Goal: Find specific page/section: Find specific page/section

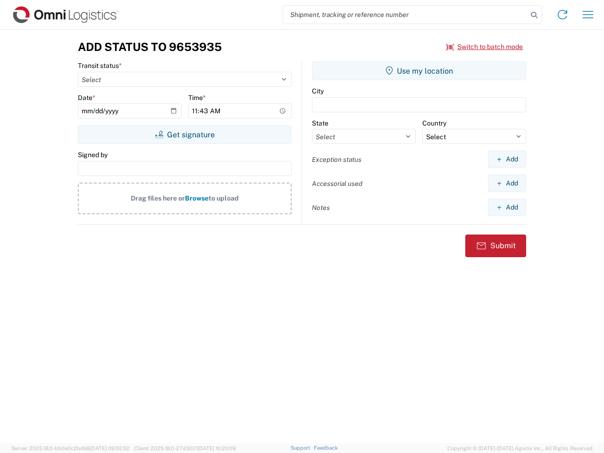
click at [405, 15] on input "search" at bounding box center [405, 15] width 244 height 18
click at [534, 15] on icon at bounding box center [534, 14] width 13 height 13
click at [562, 15] on icon at bounding box center [562, 14] width 15 height 15
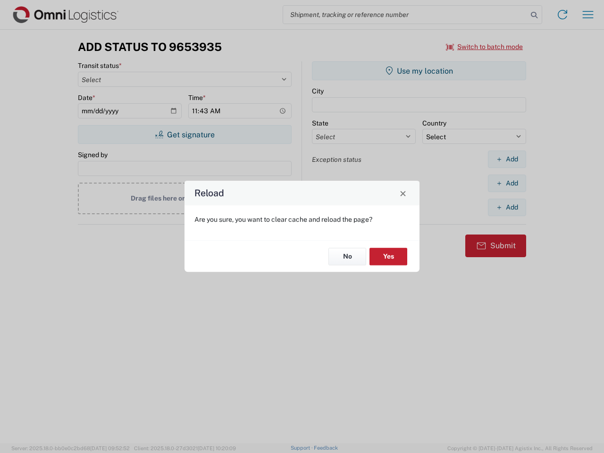
click at [588, 15] on div "Reload Are you sure, you want to clear cache and reload the page? No Yes" at bounding box center [302, 226] width 604 height 453
click at [485, 47] on div "Reload Are you sure, you want to clear cache and reload the page? No Yes" at bounding box center [302, 226] width 604 height 453
click at [185, 134] on div "Reload Are you sure, you want to clear cache and reload the page? No Yes" at bounding box center [302, 226] width 604 height 453
click at [419, 71] on div "Reload Are you sure, you want to clear cache and reload the page? No Yes" at bounding box center [302, 226] width 604 height 453
click at [507, 159] on div "Reload Are you sure, you want to clear cache and reload the page? No Yes" at bounding box center [302, 226] width 604 height 453
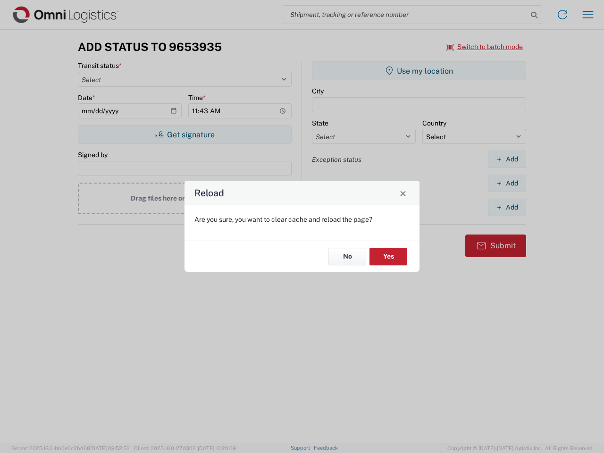
click at [507, 183] on div "Reload Are you sure, you want to clear cache and reload the page? No Yes" at bounding box center [302, 226] width 604 height 453
click at [507, 207] on div "Reload Are you sure, you want to clear cache and reload the page? No Yes" at bounding box center [302, 226] width 604 height 453
